Goal: Information Seeking & Learning: Compare options

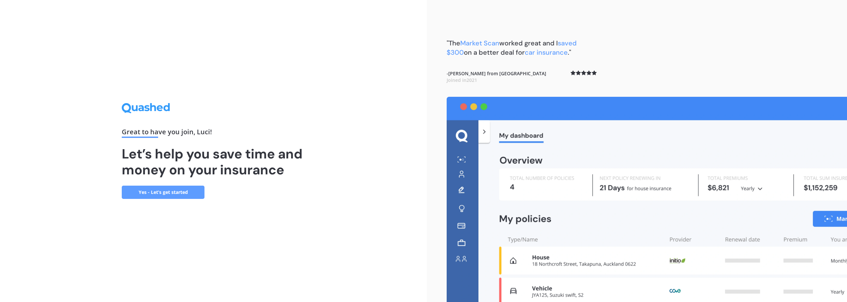
click at [174, 193] on link "Yes - Let’s get started" at bounding box center [163, 191] width 83 height 13
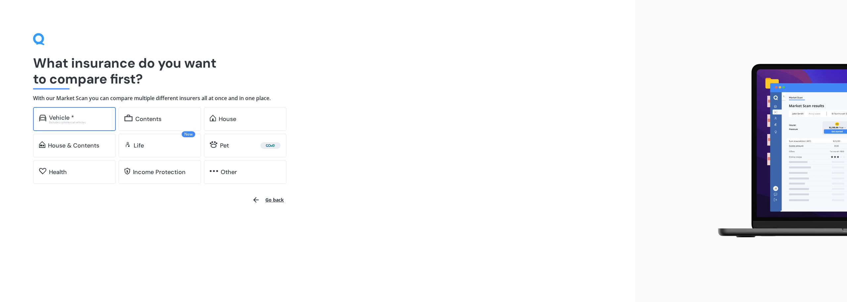
click at [86, 123] on div "Vehicle * Excludes commercial vehicles" at bounding box center [74, 119] width 83 height 24
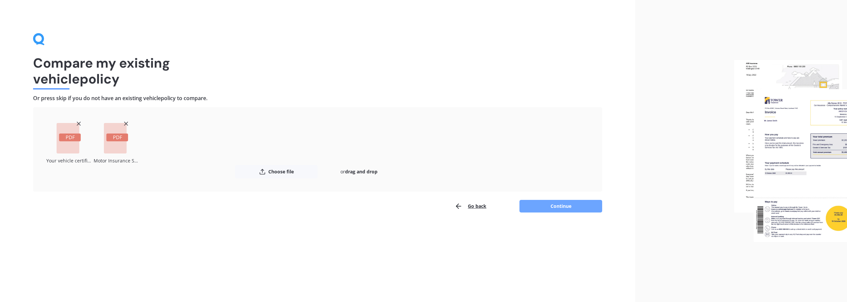
click at [551, 202] on button "Continue" at bounding box center [561, 206] width 83 height 13
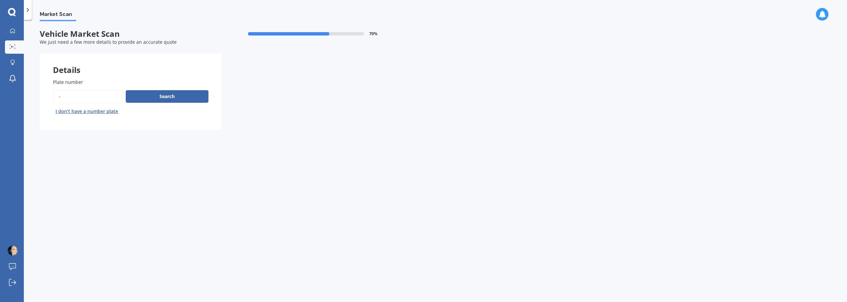
click at [77, 98] on input "Plate number" at bounding box center [88, 96] width 70 height 14
type input "MGS633"
click at [180, 99] on button "Search" at bounding box center [167, 96] width 83 height 13
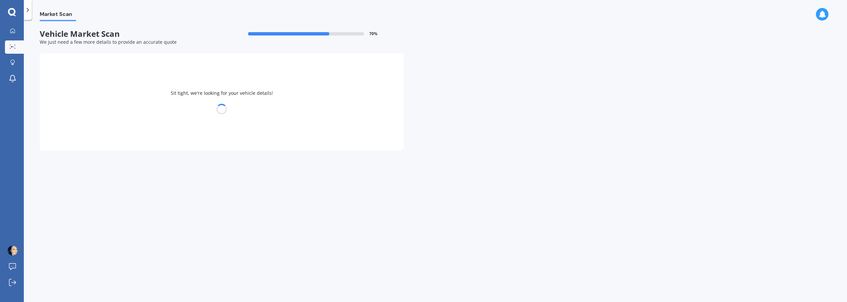
select select "AUDI"
select select "S4"
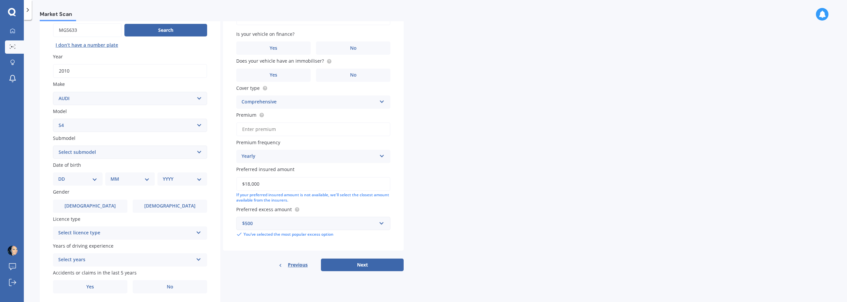
scroll to position [88, 0]
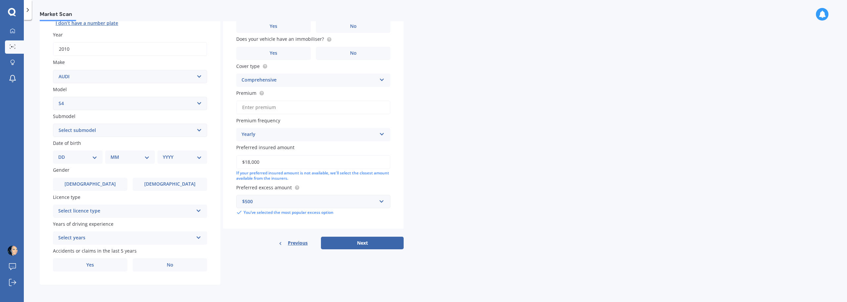
click at [129, 130] on select "Select submodel All Other V8" at bounding box center [130, 129] width 154 height 13
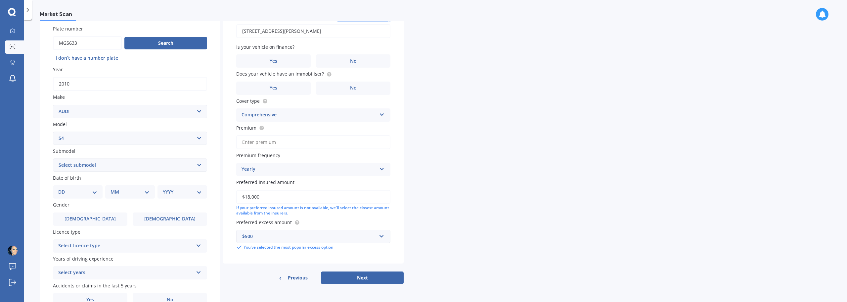
scroll to position [66, 0]
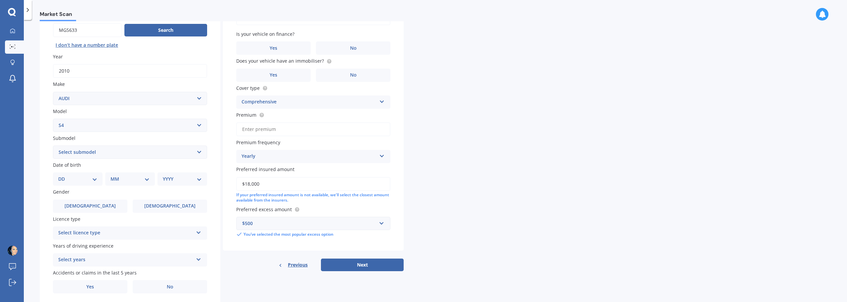
click at [93, 178] on select "DD 01 02 03 04 05 06 07 08 09 10 11 12 13 14 15 16 17 18 19 20 21 22 23 24 25 2…" at bounding box center [77, 178] width 39 height 7
select select "23"
click at [64, 175] on select "DD 01 02 03 04 05 06 07 08 09 10 11 12 13 14 15 16 17 18 19 20 21 22 23 24 25 2…" at bounding box center [77, 178] width 39 height 7
click at [118, 179] on select "MM 01 02 03 04 05 06 07 08 09 10 11 12" at bounding box center [131, 178] width 36 height 7
select select "06"
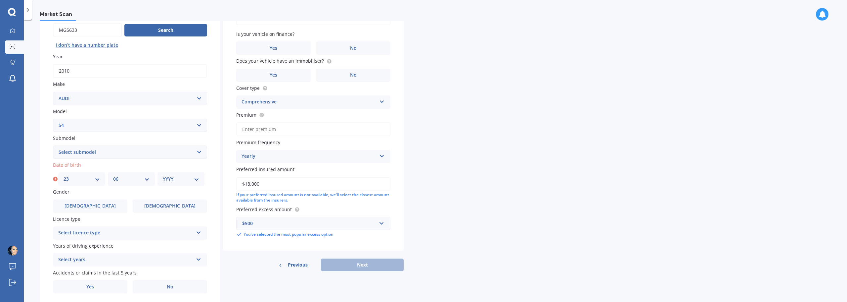
click at [113, 175] on select "MM 01 02 03 04 05 06 07 08 09 10 11 12" at bounding box center [131, 178] width 36 height 7
click at [174, 181] on select "YYYY 2025 2024 2023 2022 2021 2020 2019 2018 2017 2016 2015 2014 2013 2012 2011…" at bounding box center [181, 178] width 36 height 7
select select "1986"
click at [163, 175] on select "YYYY 2025 2024 2023 2022 2021 2020 2019 2018 2017 2016 2015 2014 2013 2012 2011…" at bounding box center [181, 178] width 36 height 7
click at [160, 205] on label "[DEMOGRAPHIC_DATA]" at bounding box center [170, 205] width 74 height 13
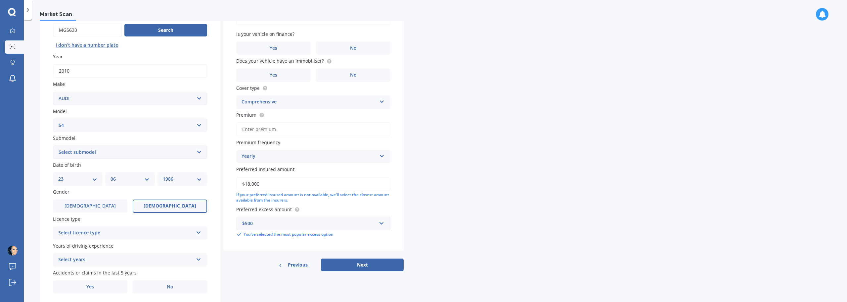
click at [0, 0] on input "[DEMOGRAPHIC_DATA]" at bounding box center [0, 0] width 0 height 0
click at [128, 233] on div "Select licence type" at bounding box center [125, 233] width 135 height 8
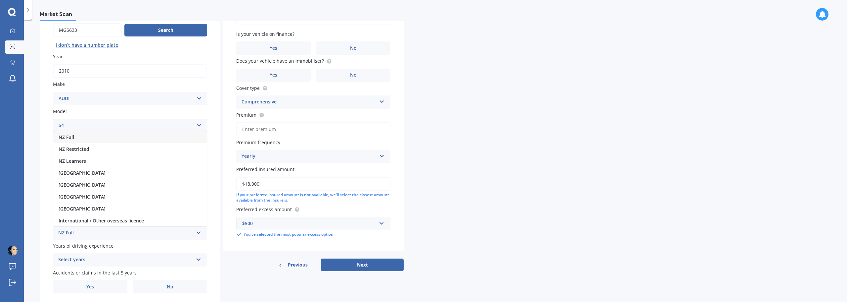
click at [107, 138] on div "NZ Full" at bounding box center [130, 137] width 154 height 12
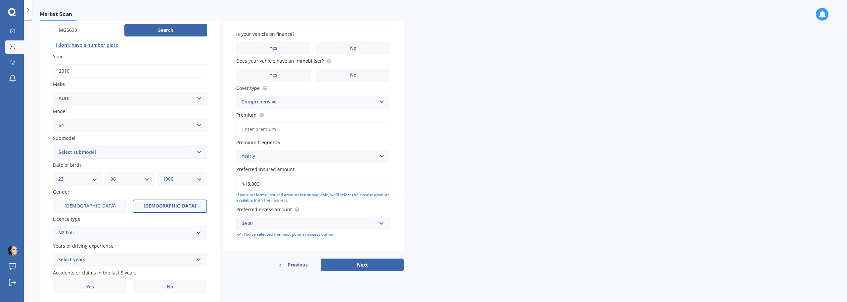
scroll to position [88, 0]
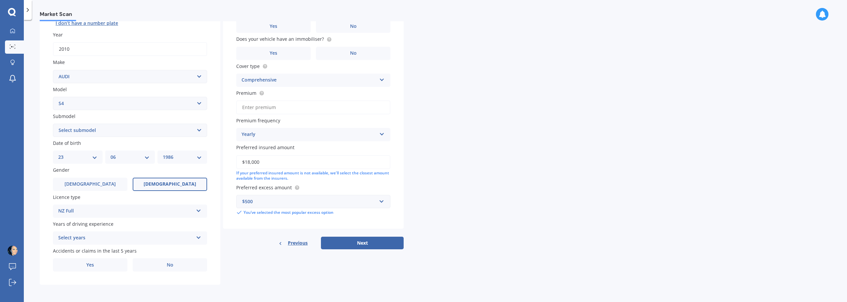
click at [127, 238] on div "Select years" at bounding box center [125, 238] width 135 height 8
click at [103, 172] on div "5 or more years" at bounding box center [130, 177] width 154 height 12
click at [146, 261] on label "No" at bounding box center [170, 264] width 74 height 13
click at [0, 0] on input "No" at bounding box center [0, 0] width 0 height 0
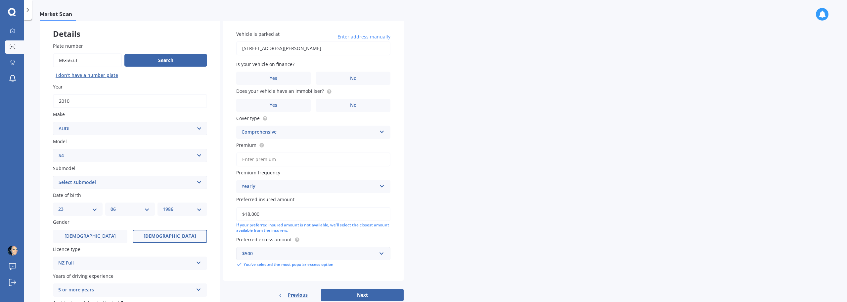
scroll to position [0, 0]
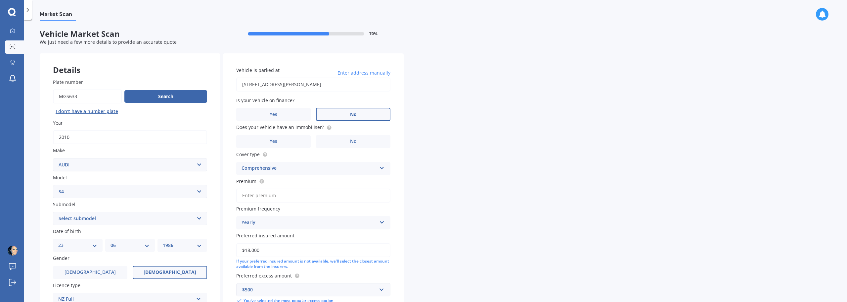
click at [341, 120] on label "No" at bounding box center [353, 114] width 74 height 13
click at [0, 0] on input "No" at bounding box center [0, 0] width 0 height 0
click at [331, 141] on label "No" at bounding box center [353, 141] width 74 height 13
click at [0, 0] on input "No" at bounding box center [0, 0] width 0 height 0
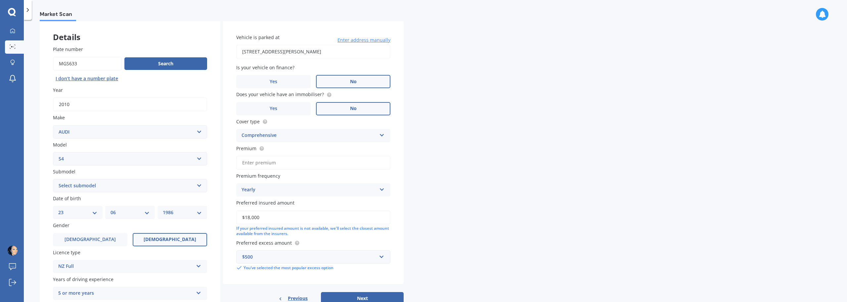
scroll to position [33, 0]
click at [286, 161] on input "Premium" at bounding box center [313, 162] width 154 height 14
click at [430, 163] on div "Market Scan Vehicle Market Scan 70 % We just need a few more details to provide…" at bounding box center [436, 162] width 824 height 282
click at [357, 192] on div "Yearly" at bounding box center [309, 189] width 135 height 8
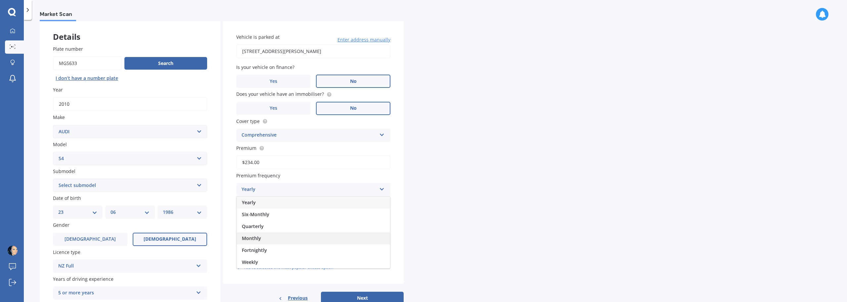
click at [277, 235] on div "Monthly" at bounding box center [314, 238] width 154 height 12
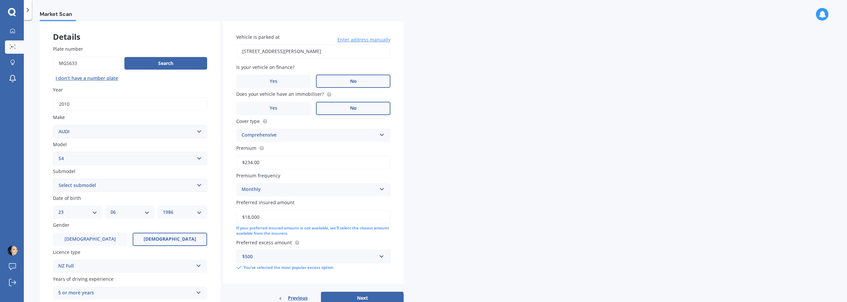
click at [472, 200] on div "Market Scan Vehicle Market Scan 70 % We just need a few more details to provide…" at bounding box center [436, 162] width 824 height 282
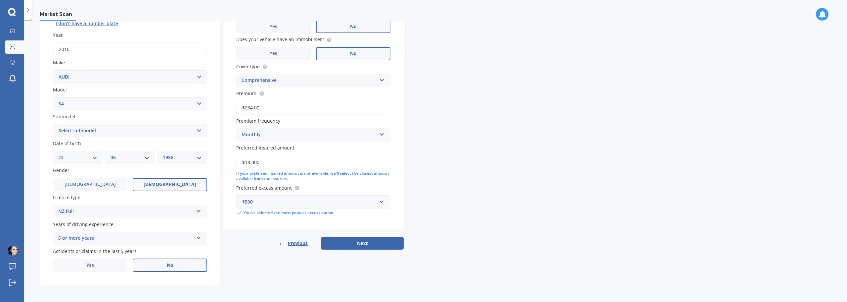
scroll to position [88, 0]
click at [269, 107] on input "$234.00" at bounding box center [313, 107] width 154 height 14
type input "$234.94"
click at [352, 244] on button "Next" at bounding box center [362, 242] width 83 height 13
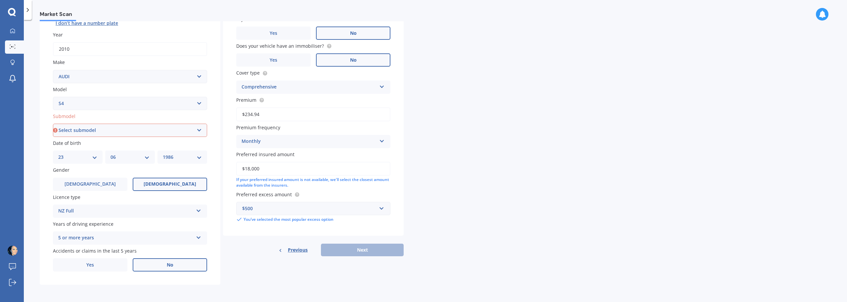
click at [115, 132] on select "Select submodel All Other V8" at bounding box center [130, 129] width 154 height 13
select select "ALL OTHER"
click at [53, 123] on select "Select submodel All Other V8" at bounding box center [130, 129] width 154 height 13
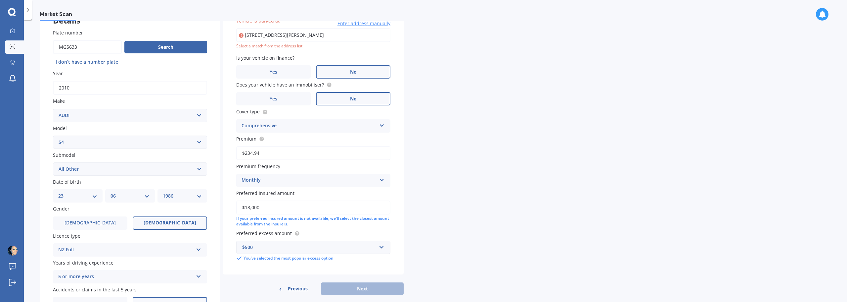
scroll to position [45, 0]
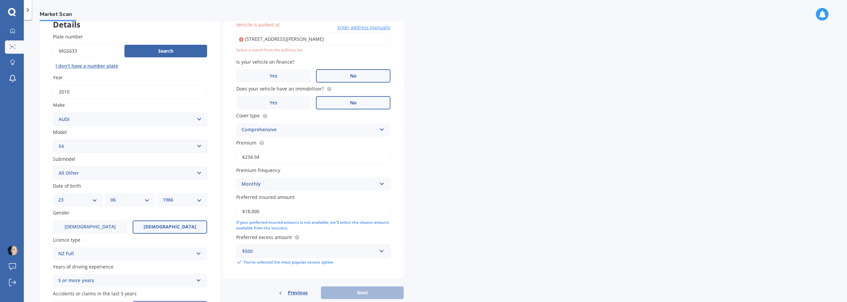
type input "[STREET_ADDRESS][PERSON_NAME]"
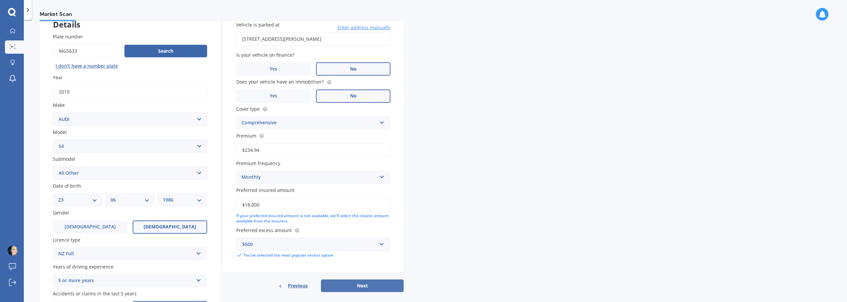
click at [350, 285] on button "Next" at bounding box center [362, 285] width 83 height 13
select select "23"
select select "06"
select select "1986"
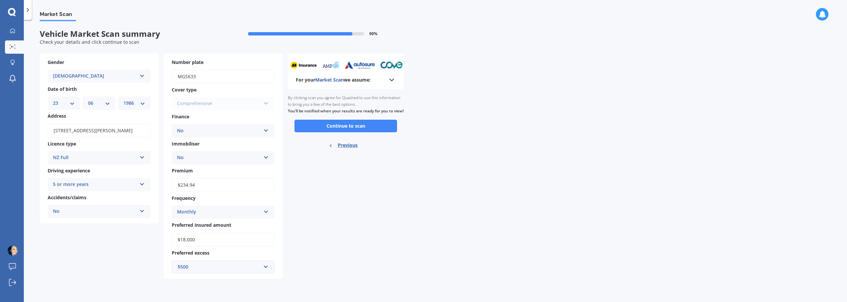
scroll to position [0, 0]
click at [339, 132] on button "Continue to scan" at bounding box center [346, 125] width 103 height 13
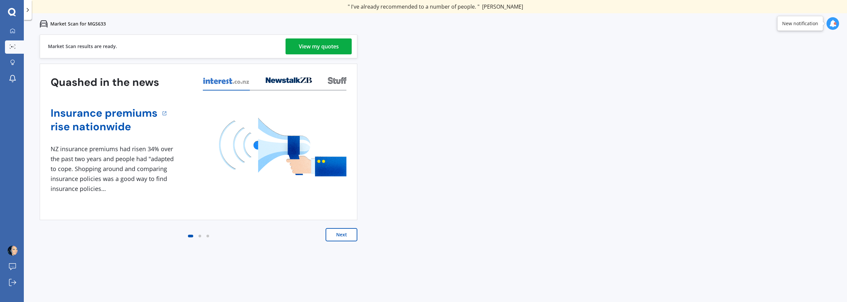
click at [306, 38] on div "View my quotes" at bounding box center [319, 46] width 40 height 16
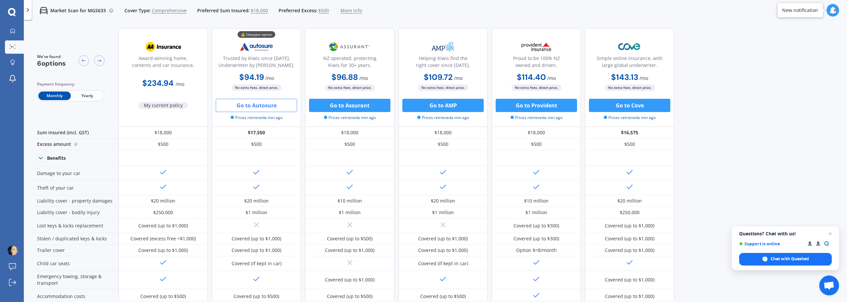
click at [261, 108] on button "Go to Autosure" at bounding box center [256, 105] width 81 height 13
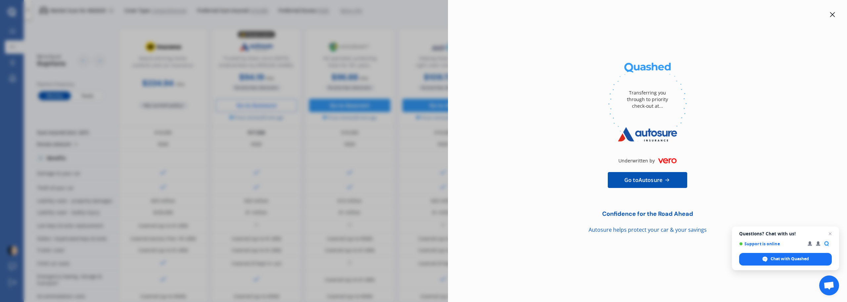
click at [348, 134] on div "Transferring you through to priority check-out at... Underwritten by Go to Auto…" at bounding box center [423, 151] width 847 height 302
click at [831, 14] on icon at bounding box center [832, 14] width 5 height 5
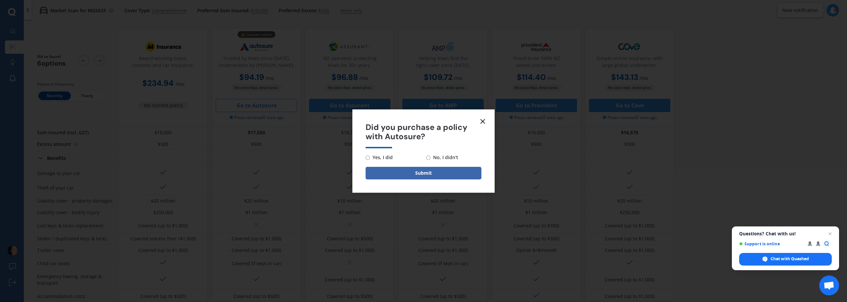
click at [430, 157] on input "No, I didn't" at bounding box center [428, 157] width 4 height 4
radio input "true"
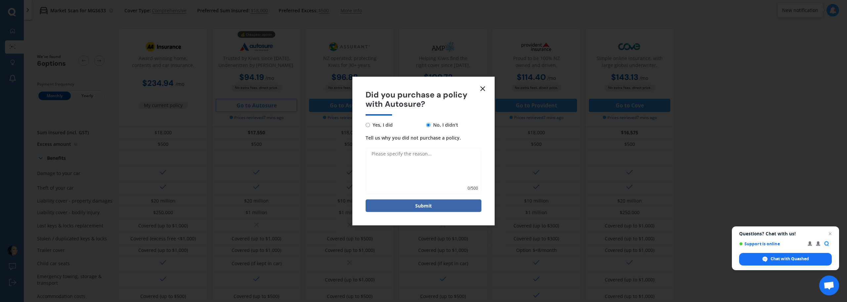
click at [403, 160] on textarea "Tell us why you did not purchase a policy." at bounding box center [424, 171] width 116 height 46
type textarea "Discuss with partner first"
click at [460, 207] on button "Submit" at bounding box center [424, 205] width 116 height 13
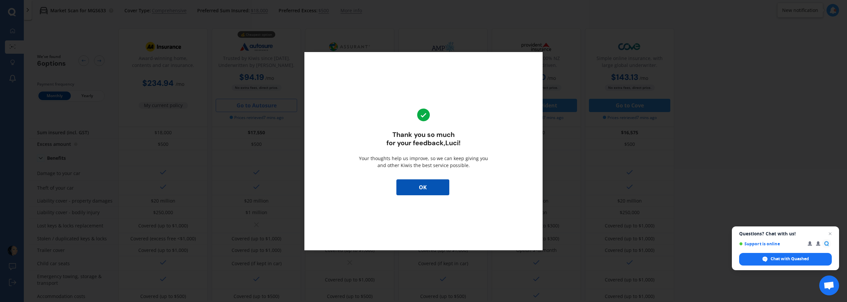
click at [441, 188] on button "OK" at bounding box center [423, 187] width 53 height 16
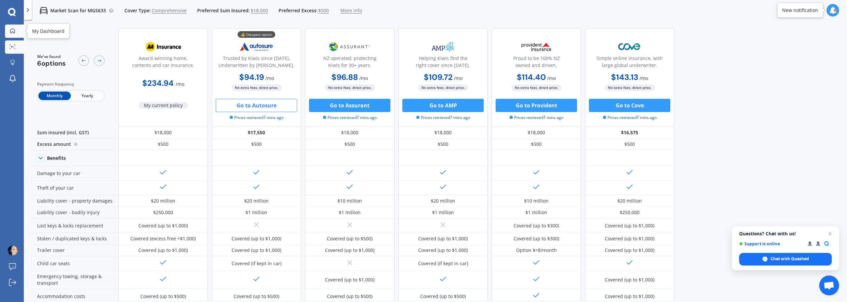
click at [19, 29] on link "My Dashboard" at bounding box center [14, 30] width 19 height 13
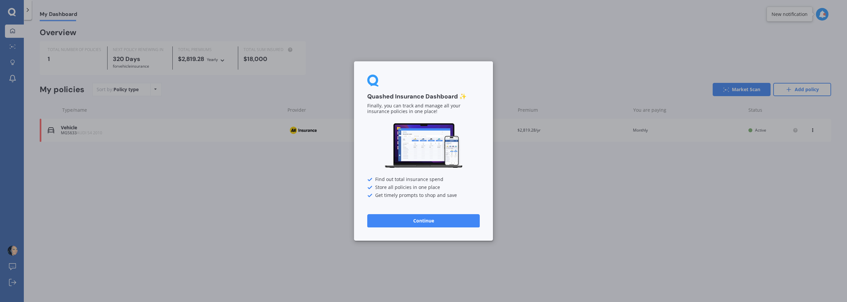
click at [407, 221] on button "Continue" at bounding box center [423, 220] width 113 height 13
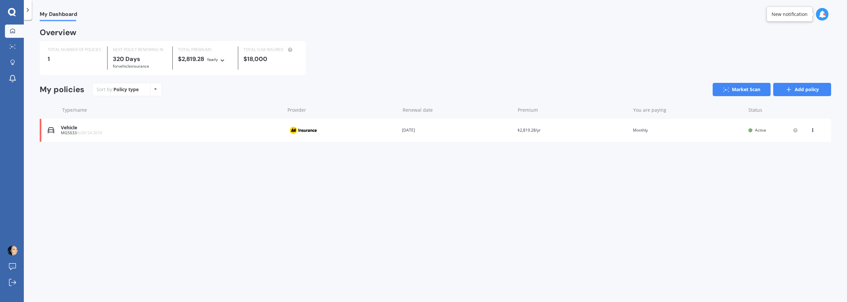
click at [803, 93] on link "Add policy" at bounding box center [803, 89] width 58 height 13
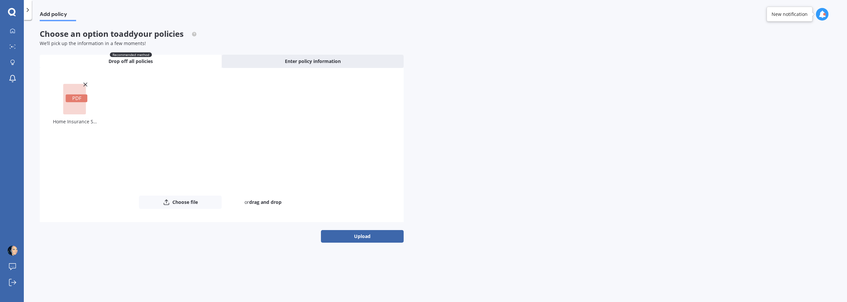
click at [360, 237] on button "Upload" at bounding box center [362, 236] width 83 height 13
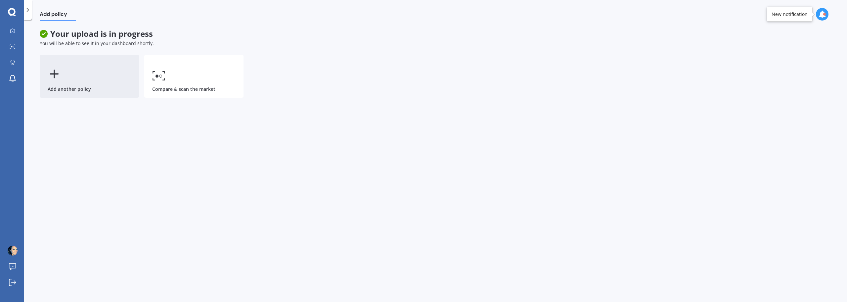
click at [60, 78] on icon at bounding box center [54, 73] width 13 height 13
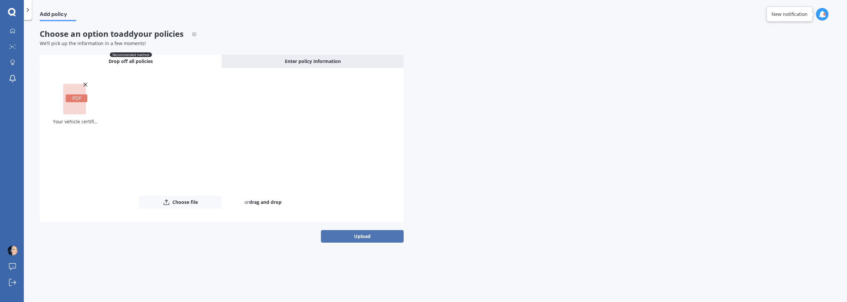
click at [356, 236] on button "Upload" at bounding box center [362, 236] width 83 height 13
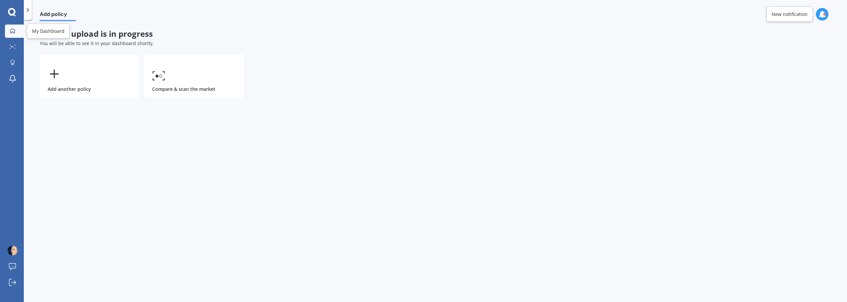
click at [15, 33] on div at bounding box center [13, 31] width 10 height 6
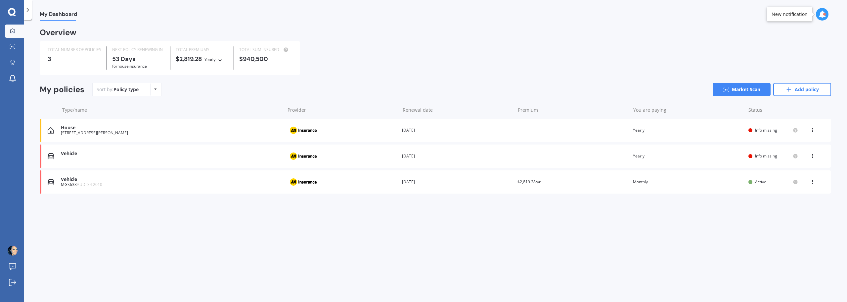
click at [202, 132] on div "[STREET_ADDRESS][PERSON_NAME]" at bounding box center [171, 132] width 220 height 5
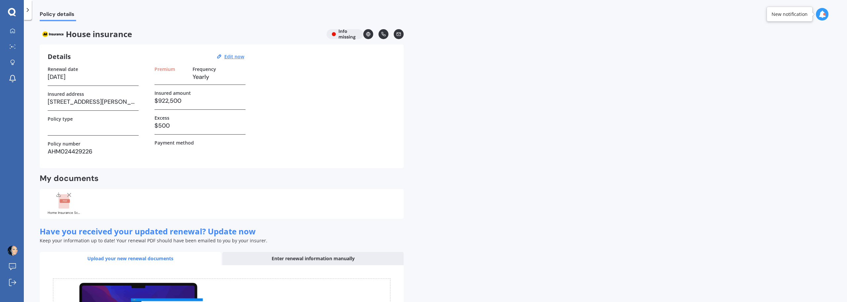
click at [200, 71] on label "Frequency" at bounding box center [205, 69] width 24 height 6
click at [196, 72] on h3 "Yearly" at bounding box center [219, 77] width 53 height 10
click at [228, 54] on u "Edit now" at bounding box center [234, 56] width 20 height 6
select select "21"
select select "10"
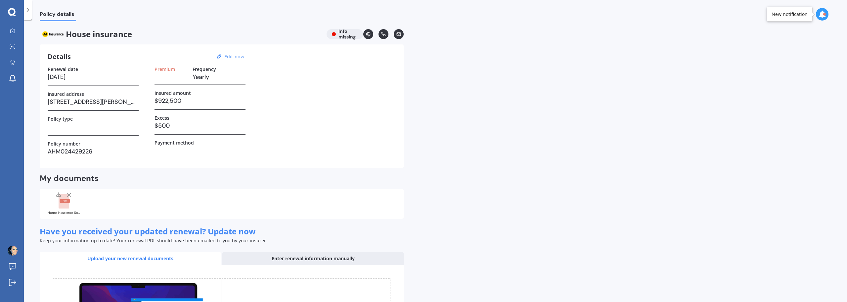
select select "2025"
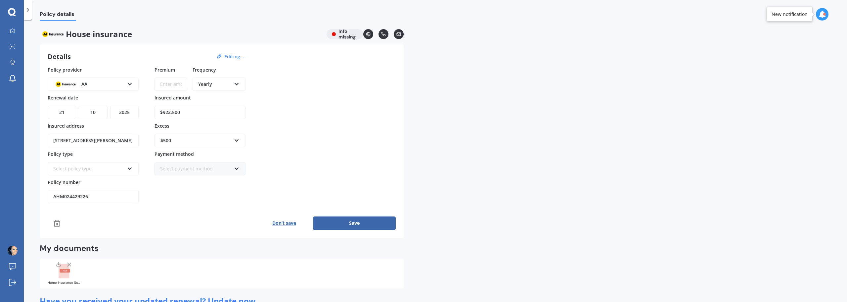
click at [181, 80] on input "Premium" at bounding box center [171, 83] width 33 height 13
paste input "$234.94"
type input "$234.94"
click at [213, 80] on div "Yearly" at bounding box center [214, 83] width 33 height 7
click at [217, 131] on div "Monthly" at bounding box center [219, 132] width 52 height 12
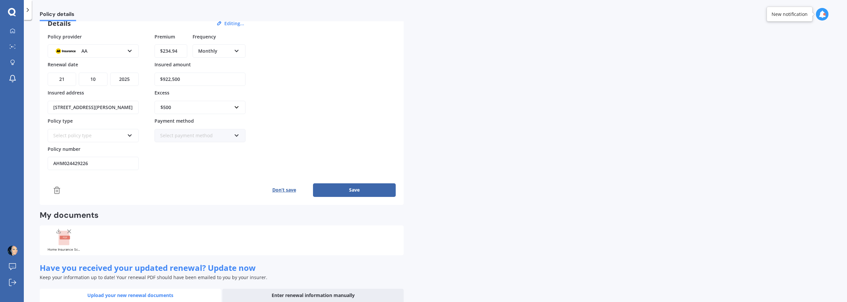
scroll to position [66, 0]
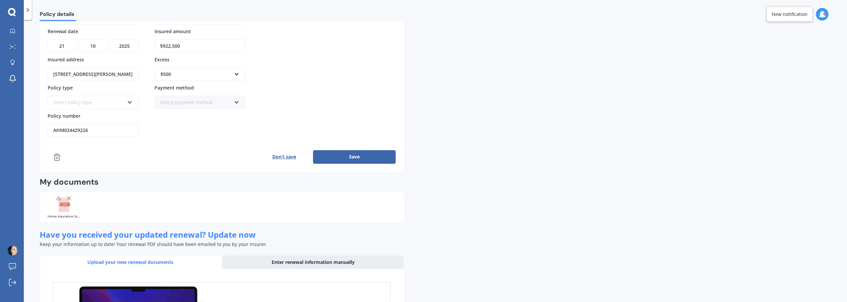
click at [371, 155] on button "Save" at bounding box center [354, 156] width 83 height 13
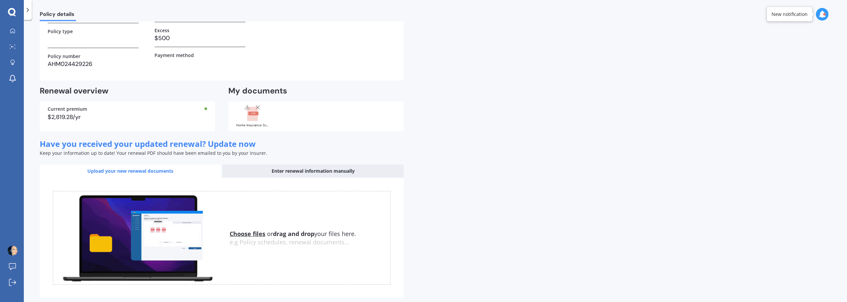
scroll to position [117, 0]
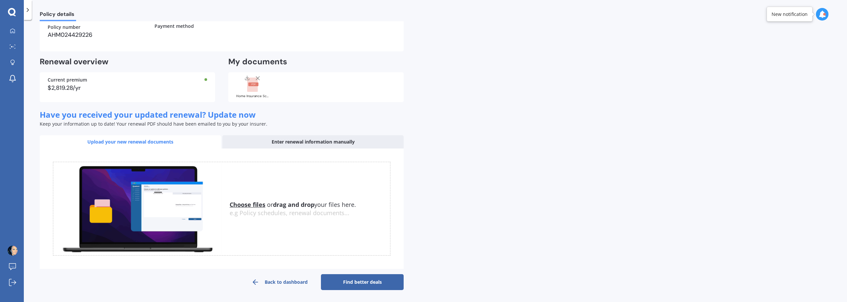
click at [353, 284] on link "Find better deals" at bounding box center [362, 282] width 83 height 16
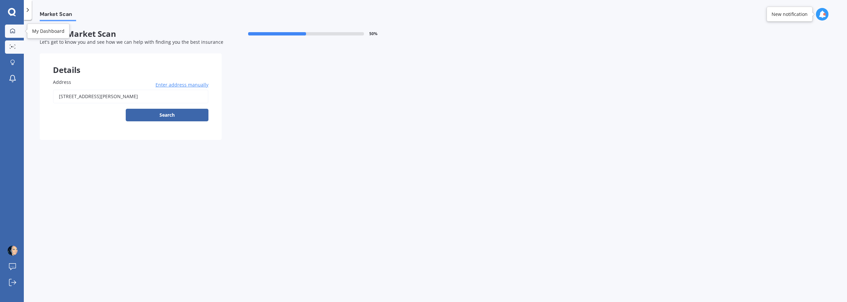
click at [12, 32] on icon at bounding box center [12, 30] width 5 height 5
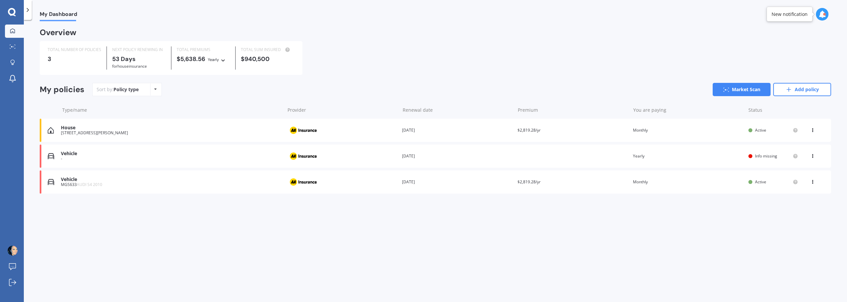
click at [733, 125] on div "House [STREET_ADDRESS][PERSON_NAME] Provider Renewal date [DATE] Premium $2,819…" at bounding box center [436, 129] width 792 height 23
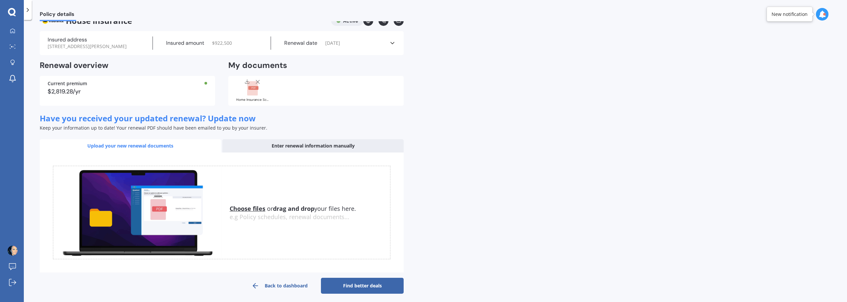
scroll to position [24, 0]
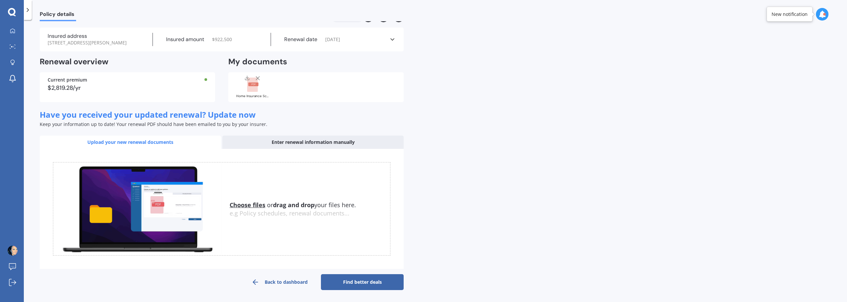
click at [372, 278] on link "Find better deals" at bounding box center [362, 282] width 83 height 16
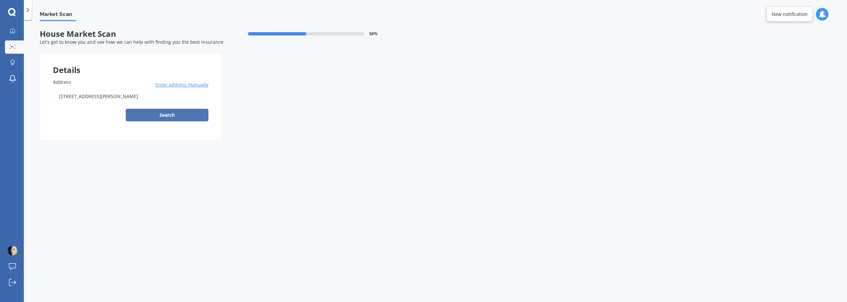
click at [144, 115] on button "Search" at bounding box center [167, 115] width 83 height 13
type input "[STREET_ADDRESS][PERSON_NAME]"
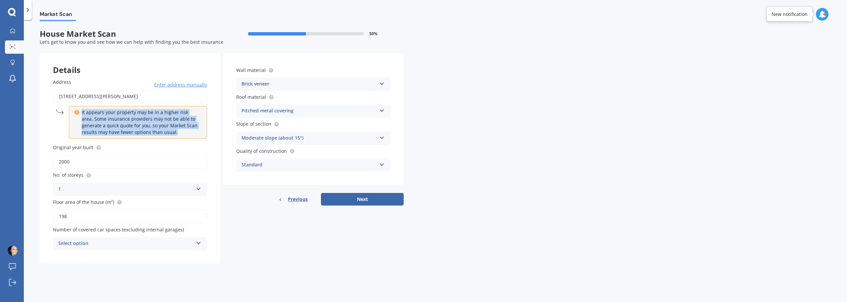
drag, startPoint x: 184, startPoint y: 133, endPoint x: 77, endPoint y: 112, distance: 109.3
click at [77, 112] on div "It appears your property may be in a higher risk area. Some insurance providers…" at bounding box center [138, 122] width 138 height 32
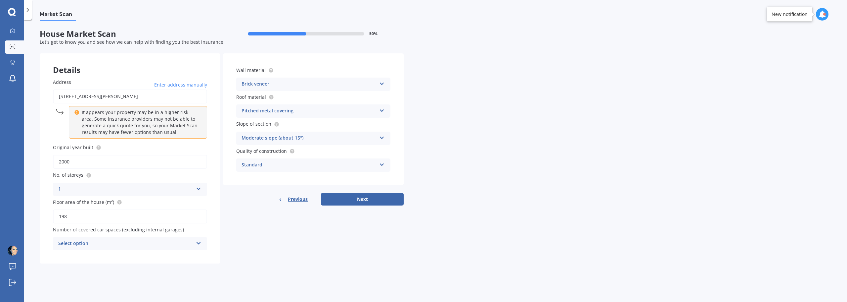
click at [268, 215] on div "Details Address [STREET_ADDRESS][PERSON_NAME] Enter address manually It appears…" at bounding box center [222, 158] width 364 height 210
click at [191, 190] on div "1" at bounding box center [125, 189] width 135 height 8
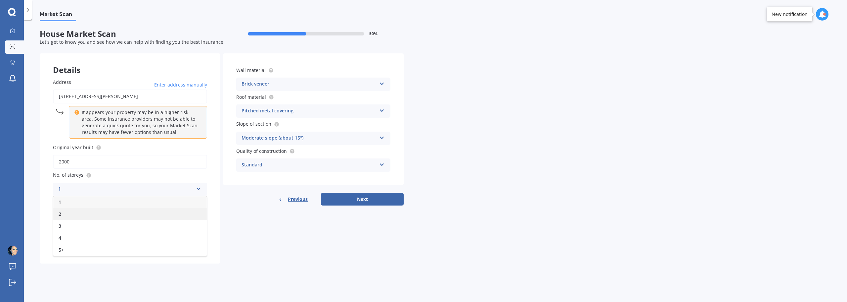
click at [85, 214] on div "2" at bounding box center [130, 214] width 154 height 12
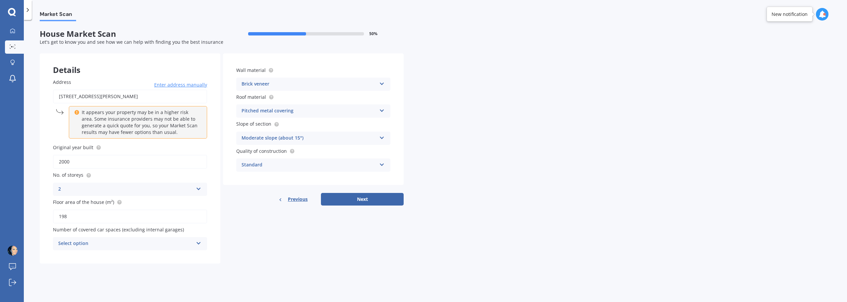
click at [127, 241] on div "Select option" at bounding box center [125, 243] width 135 height 8
click at [127, 241] on div "0" at bounding box center [125, 243] width 135 height 8
click at [246, 232] on div "Details Address [STREET_ADDRESS][PERSON_NAME] Enter address manually It appears…" at bounding box center [222, 158] width 364 height 210
click at [180, 243] on div "Select option" at bounding box center [127, 243] width 132 height 7
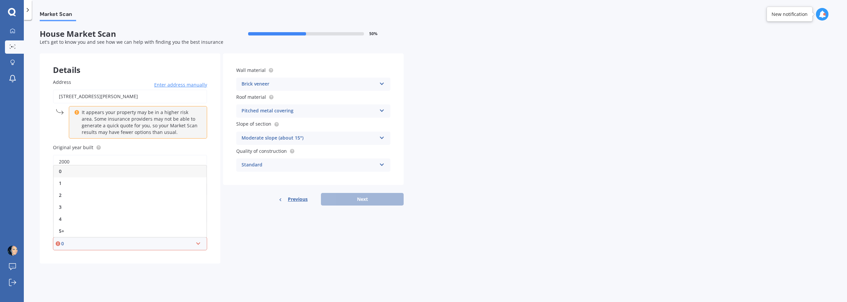
click at [101, 174] on div "0" at bounding box center [130, 171] width 153 height 12
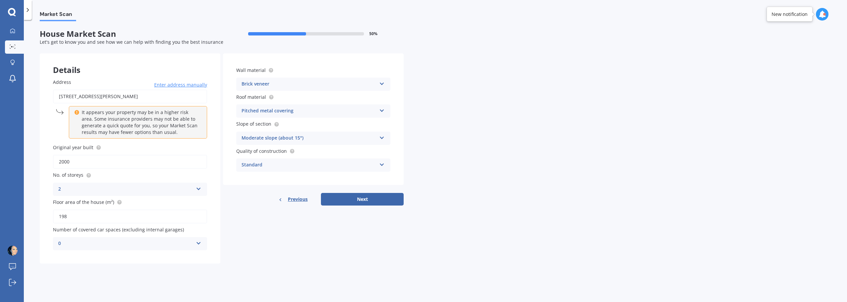
click at [274, 164] on div "Standard" at bounding box center [309, 165] width 135 height 8
click at [343, 198] on button "Next" at bounding box center [362, 199] width 83 height 13
select select "23"
select select "06"
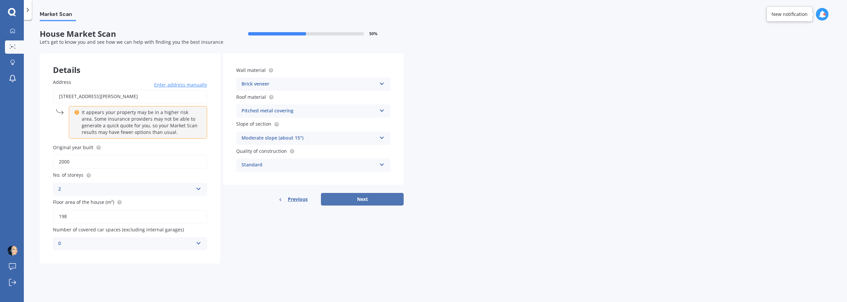
select select "1986"
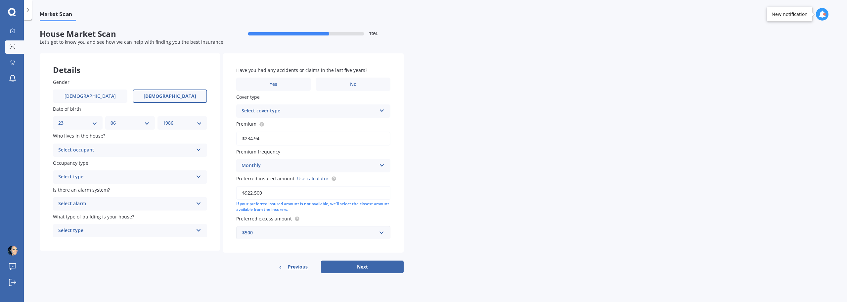
click at [170, 91] on label "[DEMOGRAPHIC_DATA]" at bounding box center [170, 95] width 74 height 13
click at [0, 0] on input "[DEMOGRAPHIC_DATA]" at bounding box center [0, 0] width 0 height 0
click at [136, 149] on div "Select occupant" at bounding box center [125, 150] width 135 height 8
click at [110, 159] on div "Owner" at bounding box center [130, 163] width 154 height 12
click at [105, 179] on div "Select type" at bounding box center [125, 177] width 135 height 8
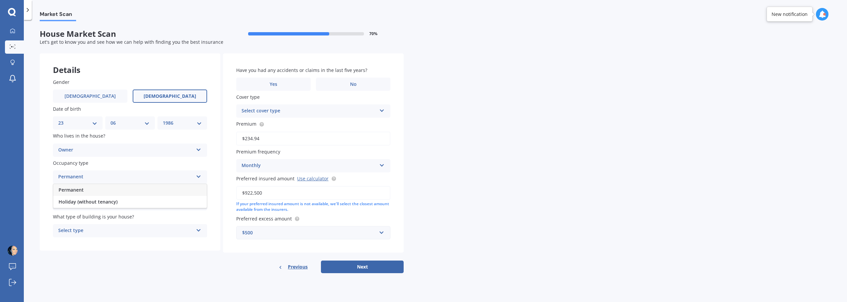
click at [101, 189] on div "Permanent" at bounding box center [130, 190] width 154 height 12
click at [96, 151] on div "Owner" at bounding box center [125, 150] width 135 height 8
click at [102, 204] on div "Select alarm" at bounding box center [125, 204] width 135 height 8
click at [89, 237] on div "No" at bounding box center [130, 240] width 154 height 12
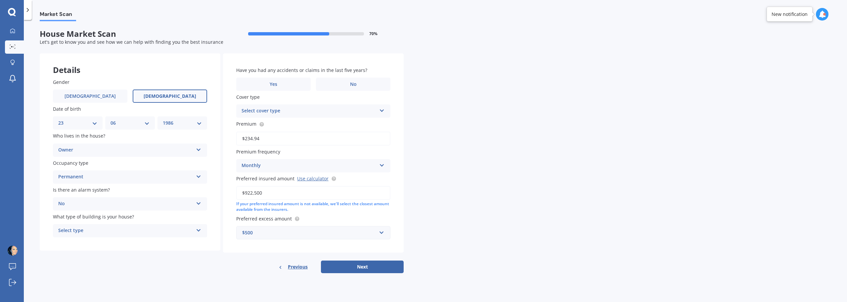
click at [92, 234] on div "Select type" at bounding box center [125, 230] width 135 height 8
click at [86, 244] on span "Freestanding" at bounding box center [73, 243] width 29 height 6
click at [351, 83] on span "No" at bounding box center [353, 84] width 7 height 6
click at [0, 0] on input "No" at bounding box center [0, 0] width 0 height 0
click at [260, 110] on div "Select cover type" at bounding box center [309, 111] width 135 height 8
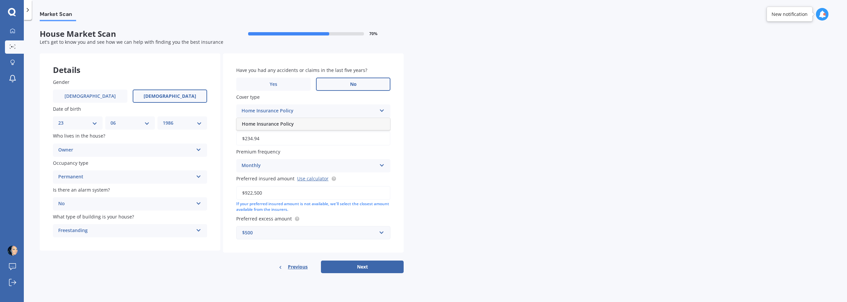
click at [260, 124] on span "Home Insurance Policy" at bounding box center [268, 123] width 52 height 6
click at [450, 113] on div "Market Scan House Market Scan 70 % Let's get to know you and see how we can hel…" at bounding box center [436, 162] width 824 height 282
click at [356, 273] on form "House Market Scan 70 % Let's get to know you and see how we can help with findi…" at bounding box center [222, 153] width 364 height 249
click at [355, 267] on button "Next" at bounding box center [362, 266] width 83 height 13
select select "23"
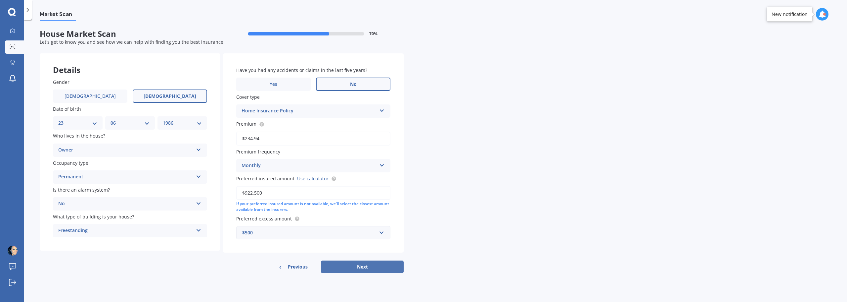
select select "06"
select select "1986"
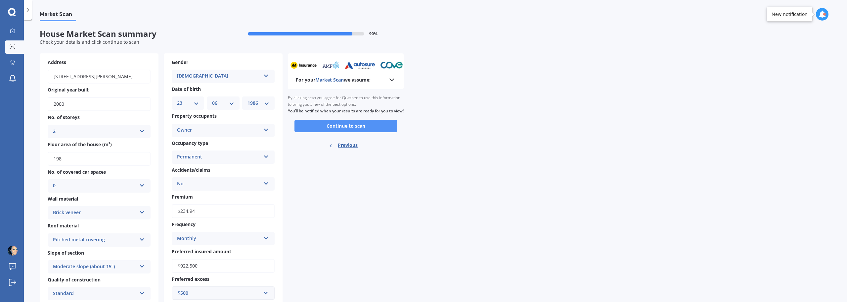
click at [347, 132] on button "Continue to scan" at bounding box center [346, 125] width 103 height 13
